Goal: Navigation & Orientation: Find specific page/section

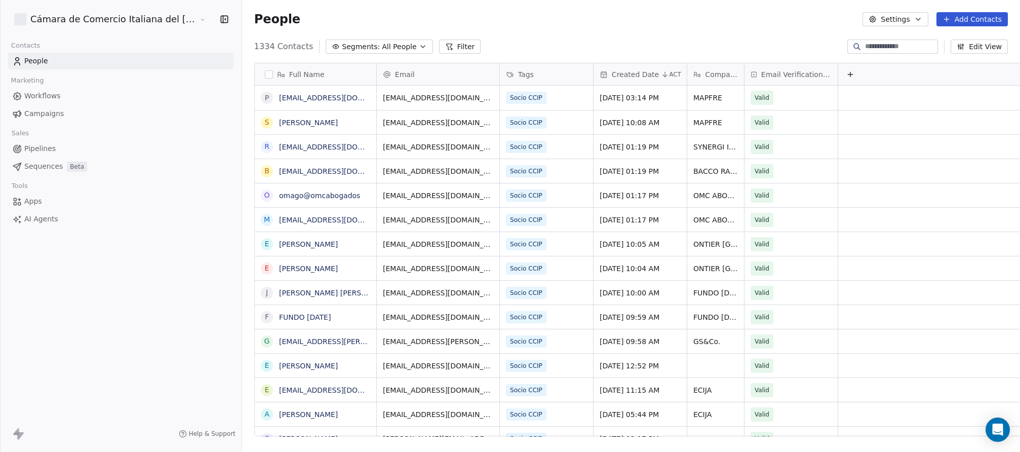
scroll to position [398, 835]
click at [279, 97] on link "[EMAIL_ADDRESS][DOMAIN_NAME]" at bounding box center [341, 98] width 124 height 8
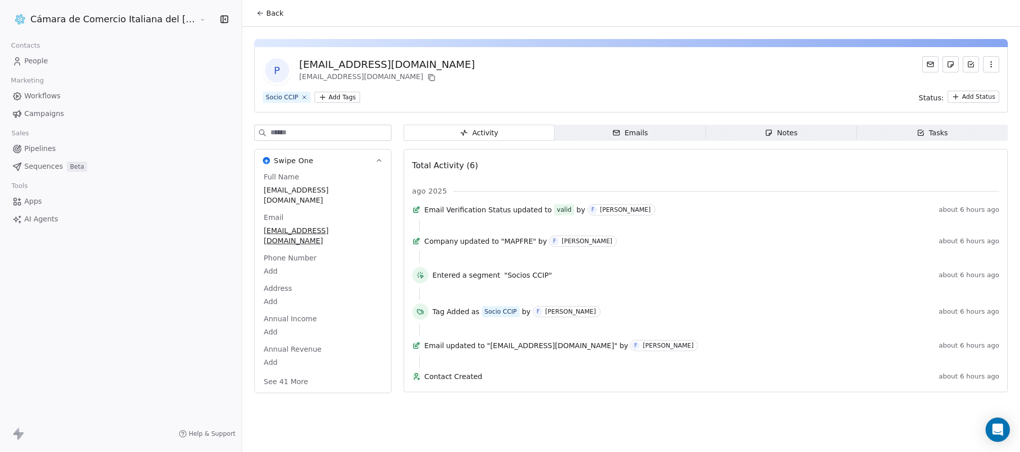
click at [40, 63] on span "People" at bounding box center [36, 61] width 24 height 11
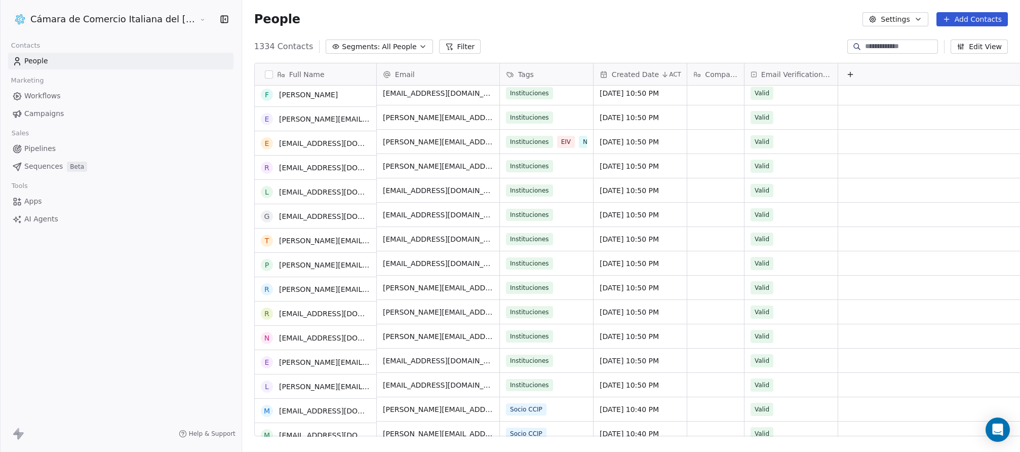
scroll to position [1124, 0]
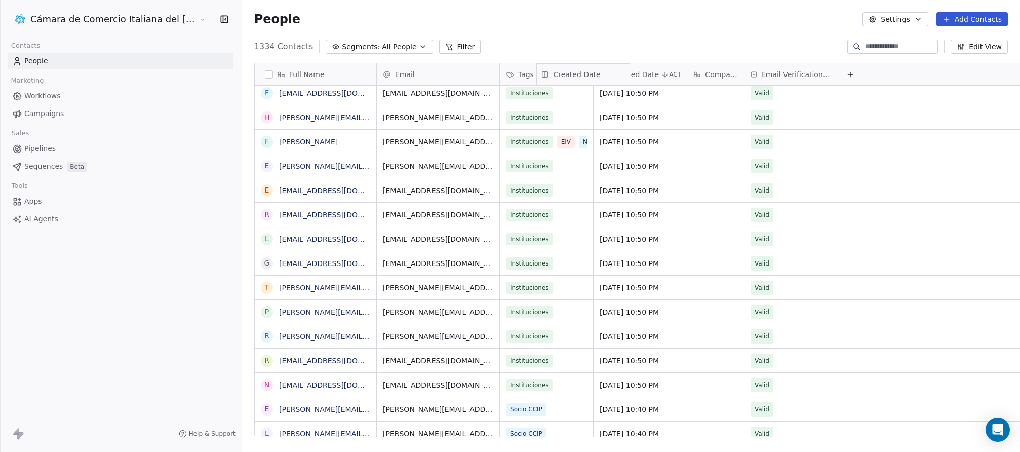
drag, startPoint x: 536, startPoint y: 77, endPoint x: 542, endPoint y: 77, distance: 6.1
click at [594, 77] on div "Created Date ACT" at bounding box center [640, 74] width 93 height 22
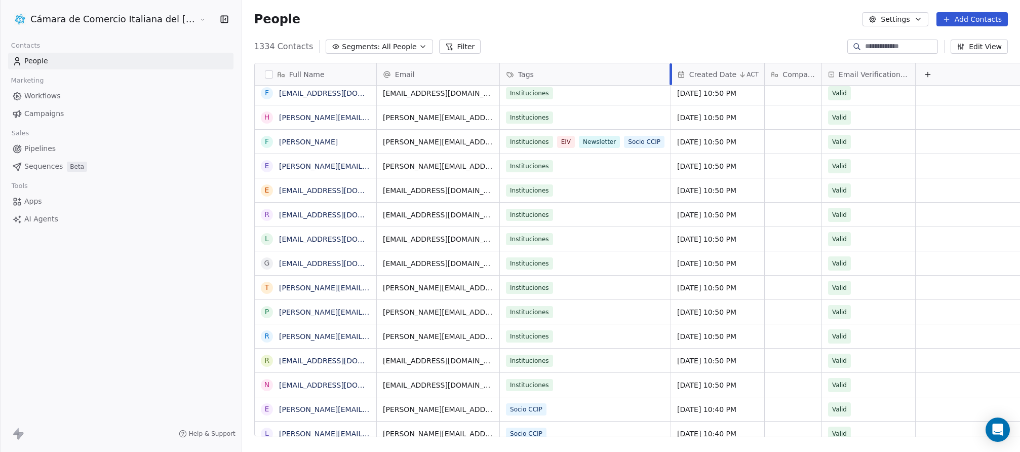
drag, startPoint x: 536, startPoint y: 75, endPoint x: 613, endPoint y: 80, distance: 77.7
click at [670, 80] on div at bounding box center [671, 74] width 3 height 22
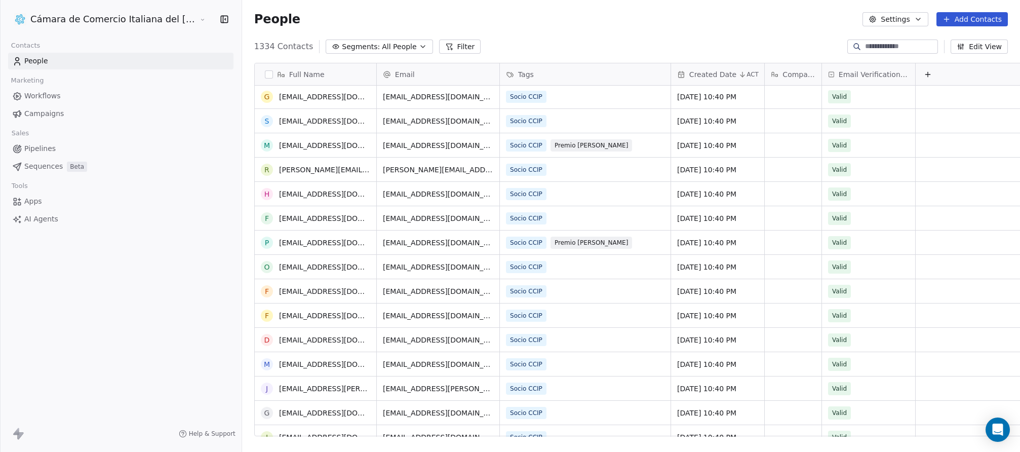
scroll to position [2625, 0]
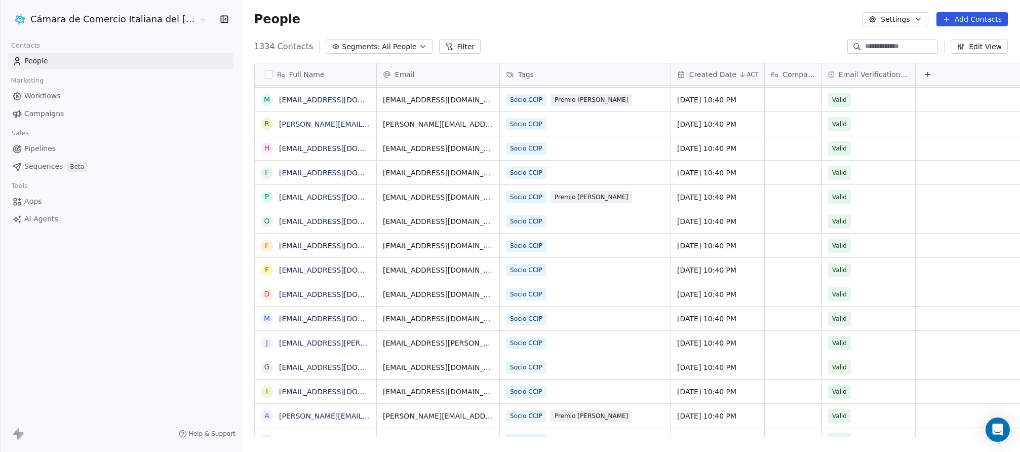
click at [921, 17] on icon "button" at bounding box center [919, 19] width 8 height 8
click at [892, 56] on span "Tags" at bounding box center [897, 57] width 16 height 11
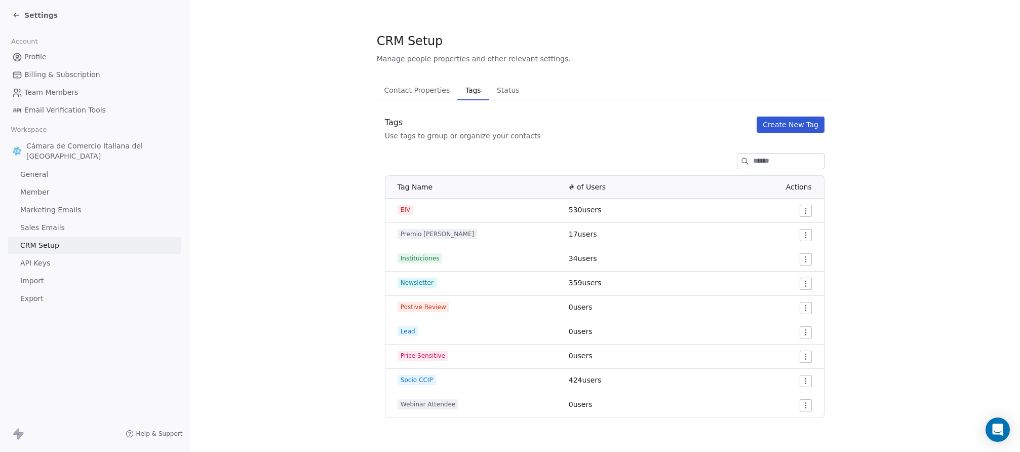
click at [493, 87] on span "Status" at bounding box center [508, 90] width 31 height 14
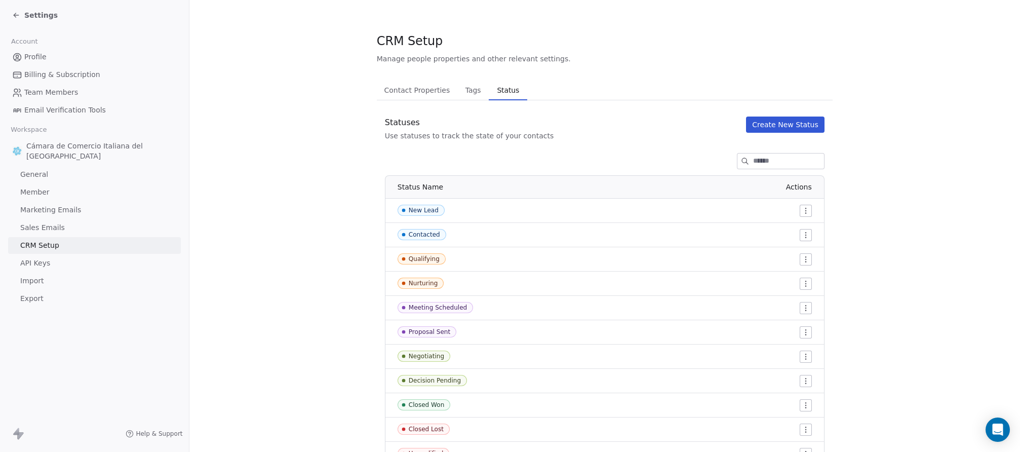
click at [410, 93] on span "Contact Properties" at bounding box center [418, 90] width 74 height 14
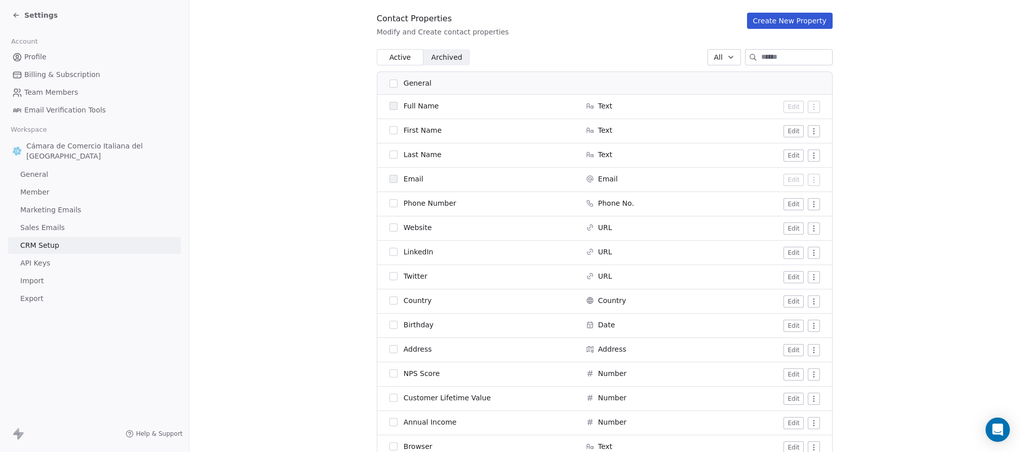
scroll to position [107, 0]
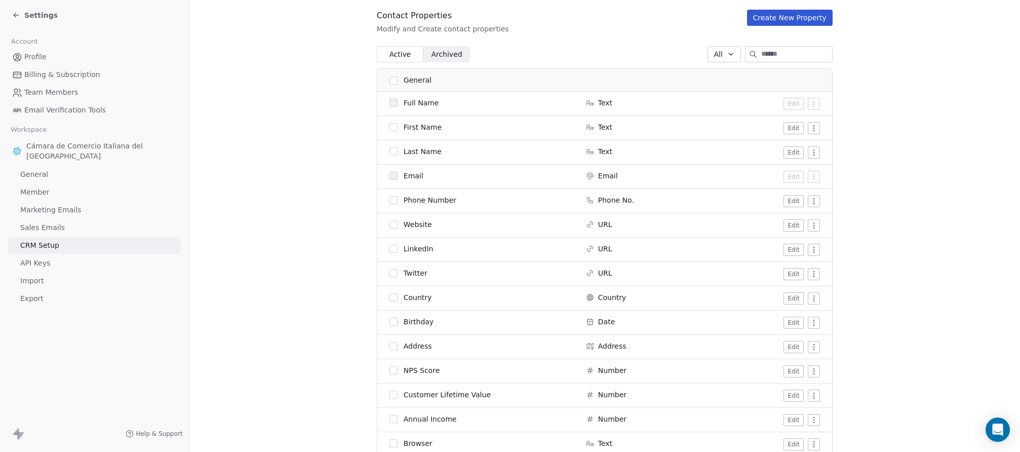
click at [18, 15] on icon at bounding box center [16, 15] width 5 height 0
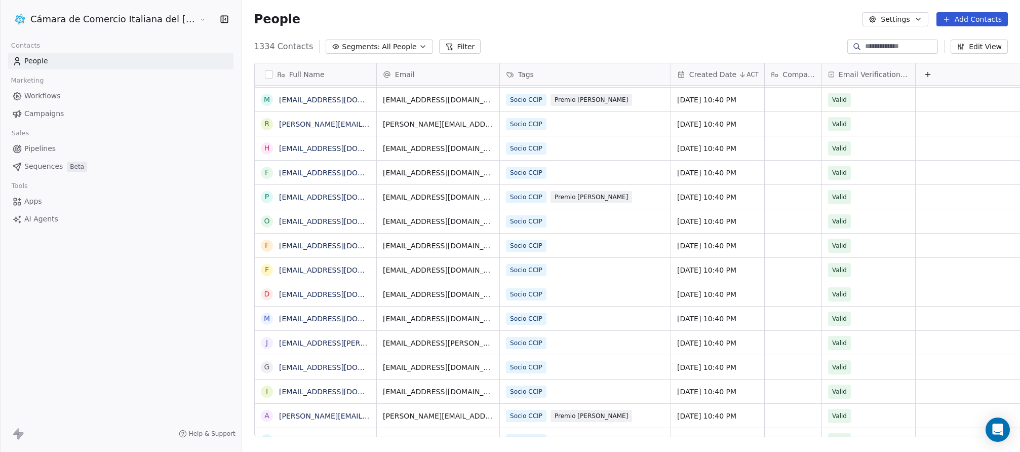
scroll to position [398, 835]
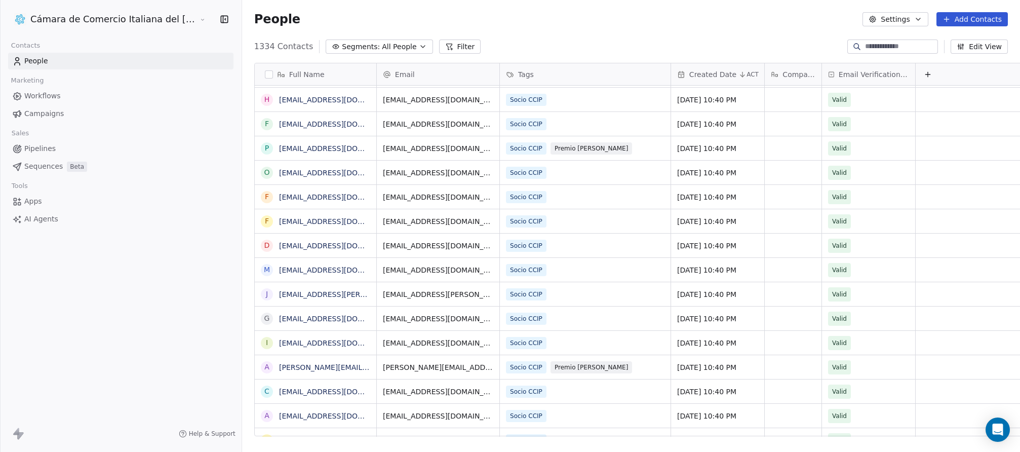
click at [153, 21] on html "Cámara de Comercio Italiana del Perú Contacts People Marketing Workflows Campai…" at bounding box center [510, 226] width 1020 height 452
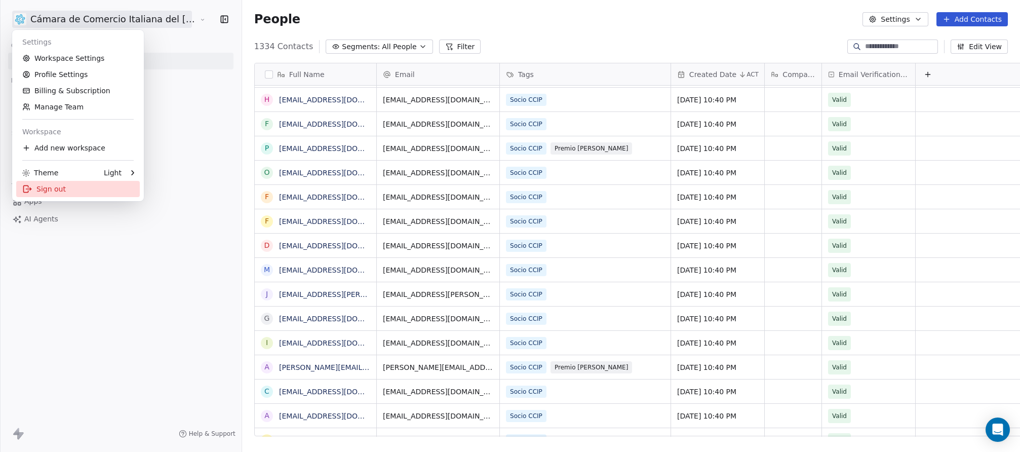
click at [57, 193] on div "Sign out" at bounding box center [78, 189] width 124 height 16
